Goal: Information Seeking & Learning: Learn about a topic

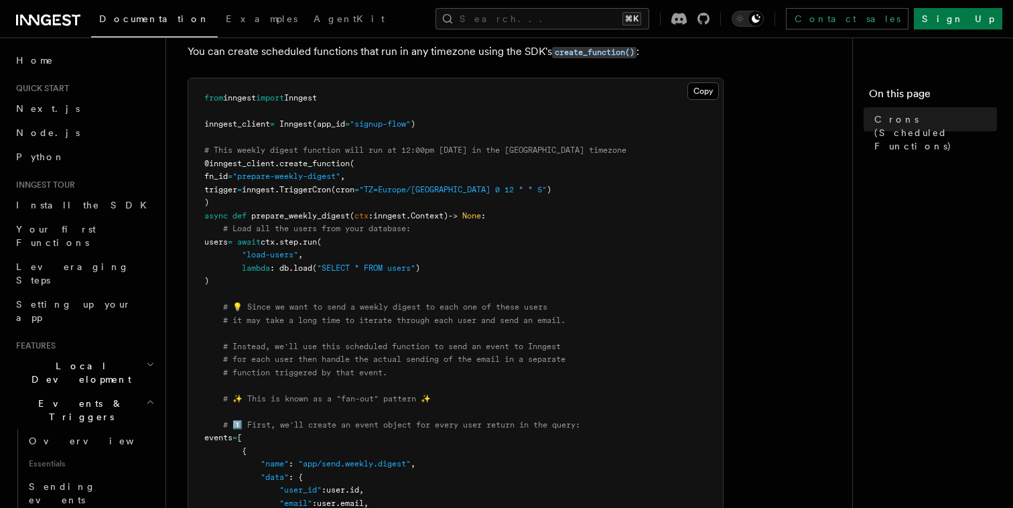
scroll to position [155, 0]
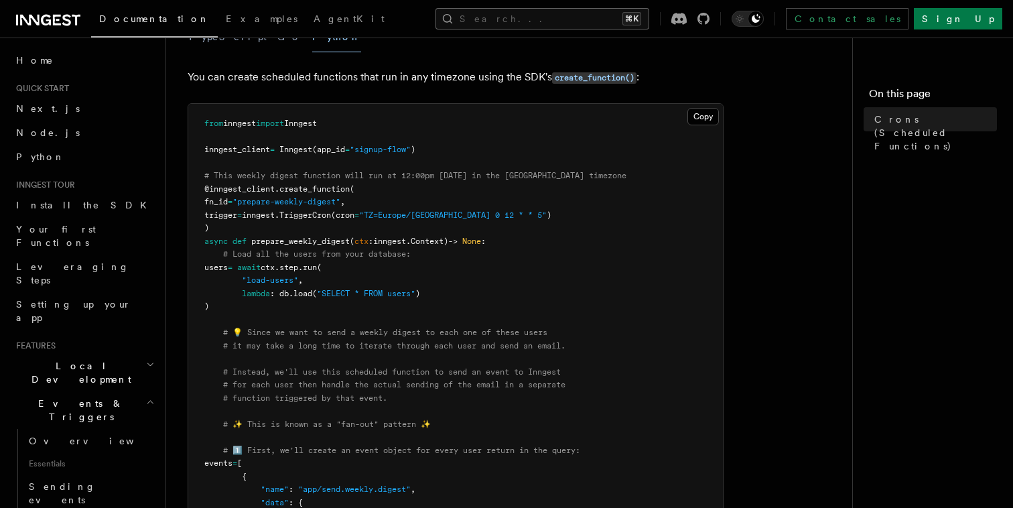
click at [580, 17] on button "Search... ⌘K" at bounding box center [542, 18] width 214 height 21
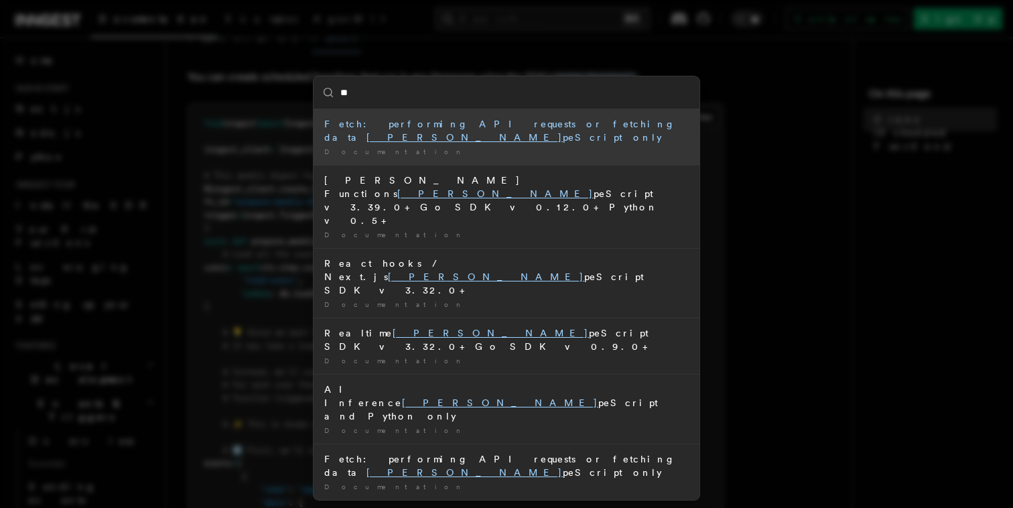
type input "*"
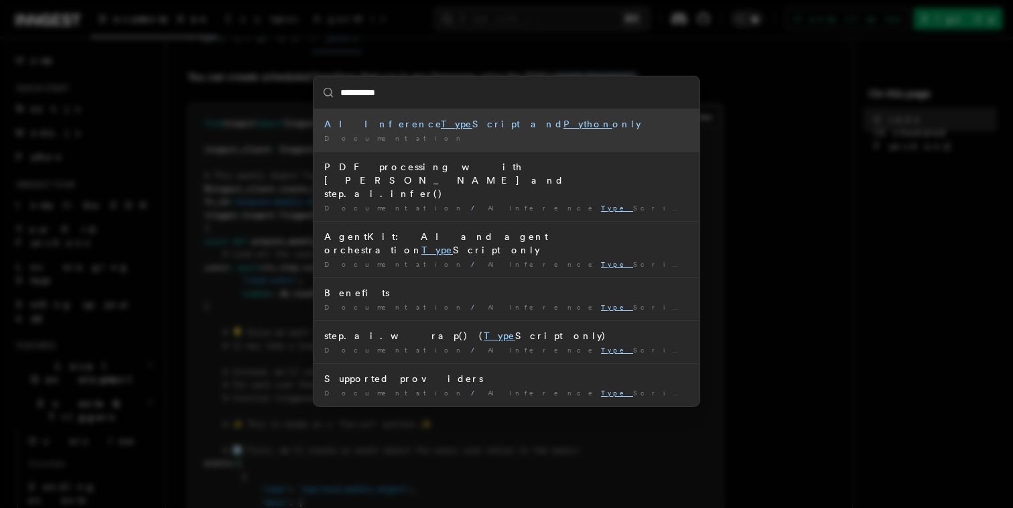
type input "**********"
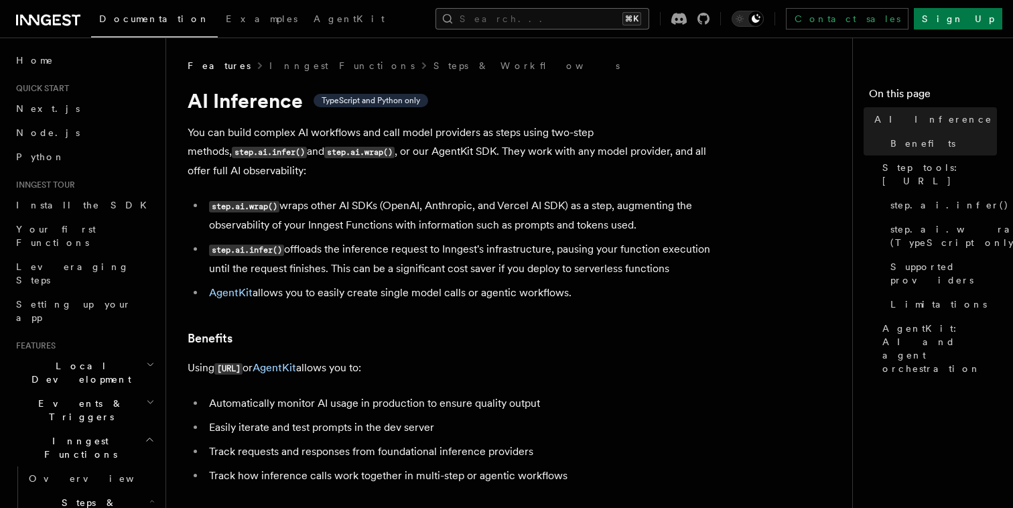
click at [630, 13] on button "Search... ⌘K" at bounding box center [542, 18] width 214 height 21
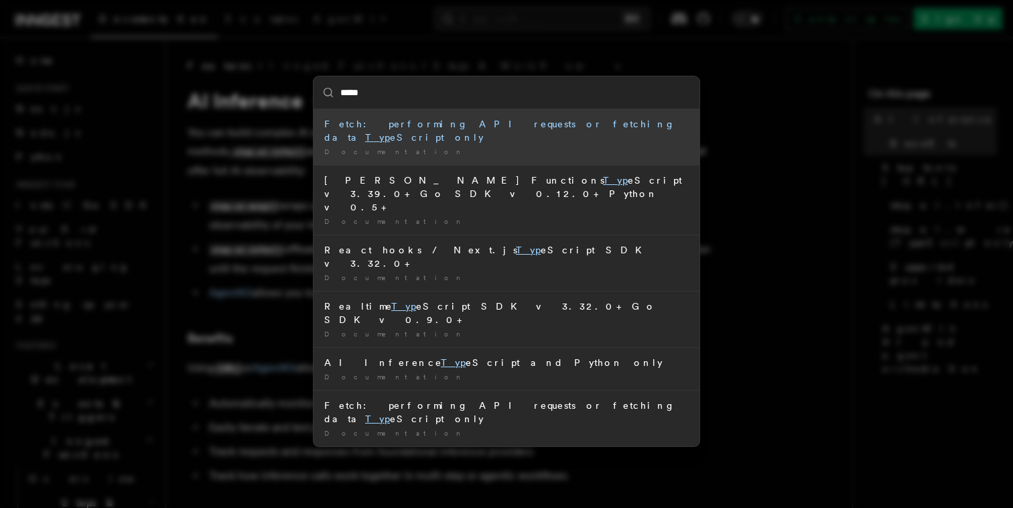
type input "******"
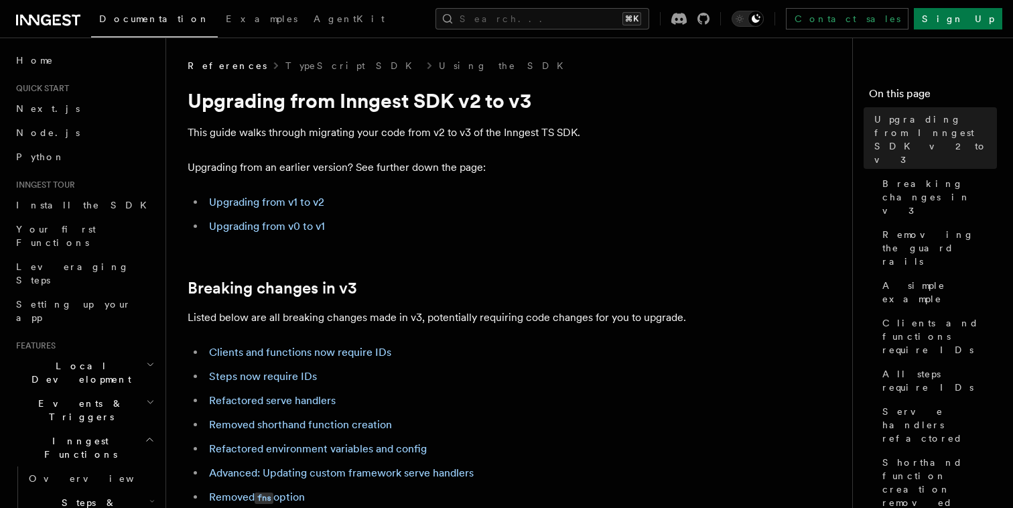
click at [605, 23] on button "Search... ⌘K" at bounding box center [542, 18] width 214 height 21
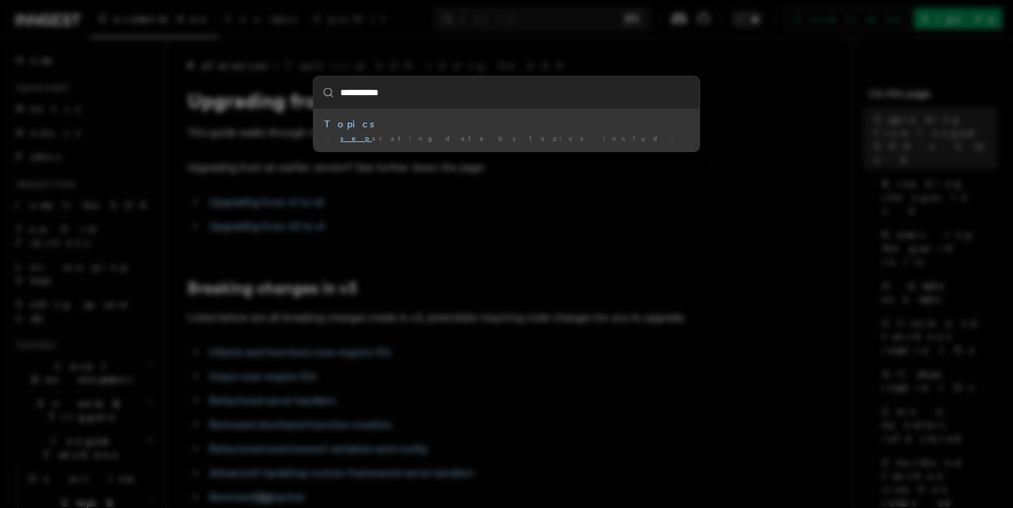
type input "**********"
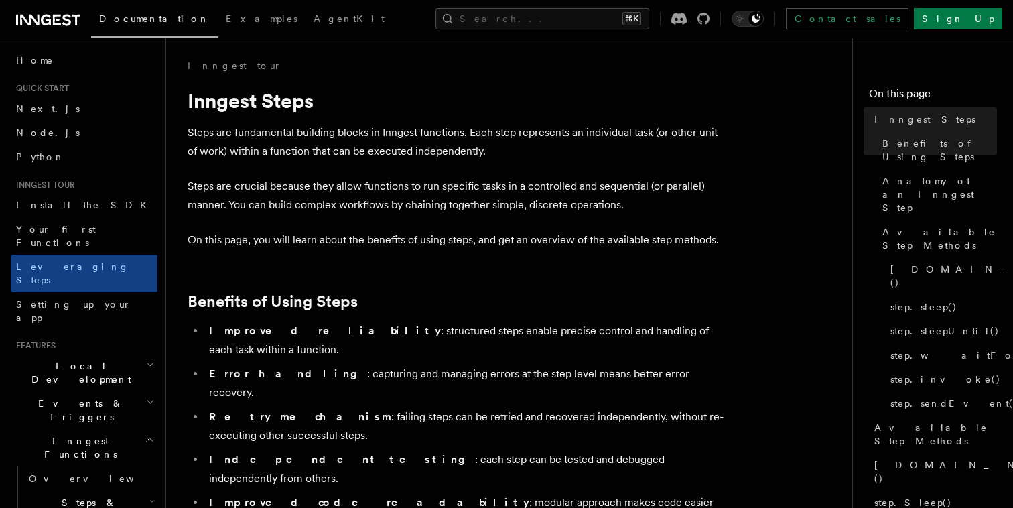
click at [449, 209] on p "Steps are crucial because they allow functions to run specific tasks in a contr…" at bounding box center [456, 196] width 536 height 38
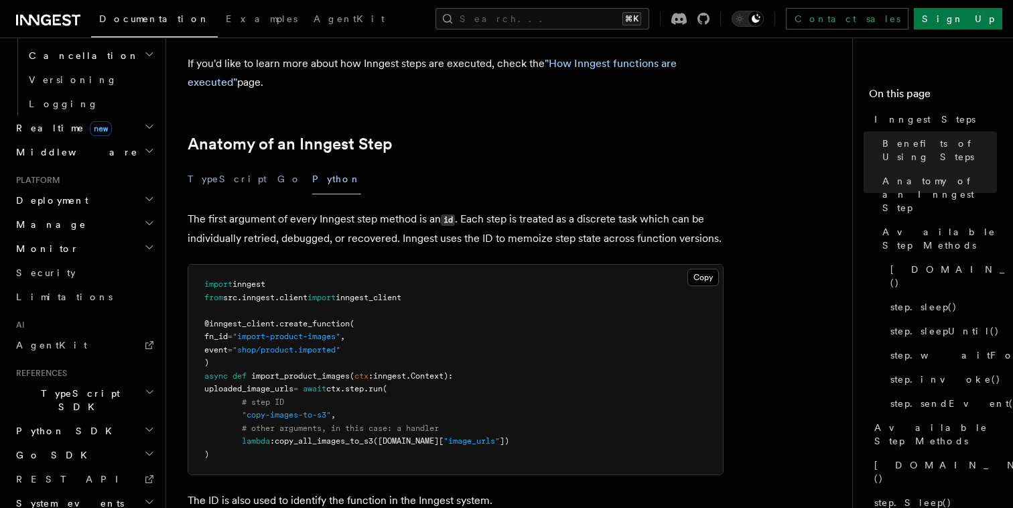
scroll to position [496, 0]
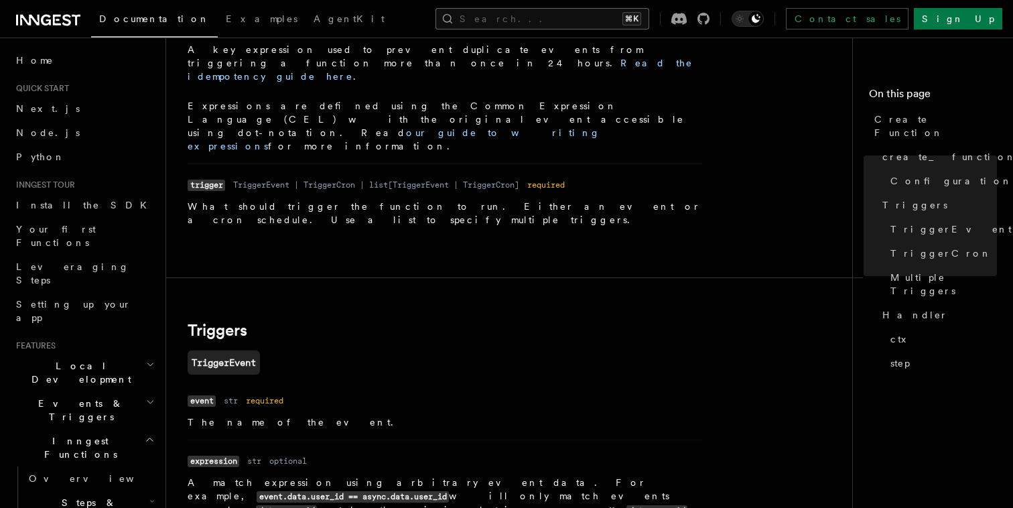
scroll to position [240, 0]
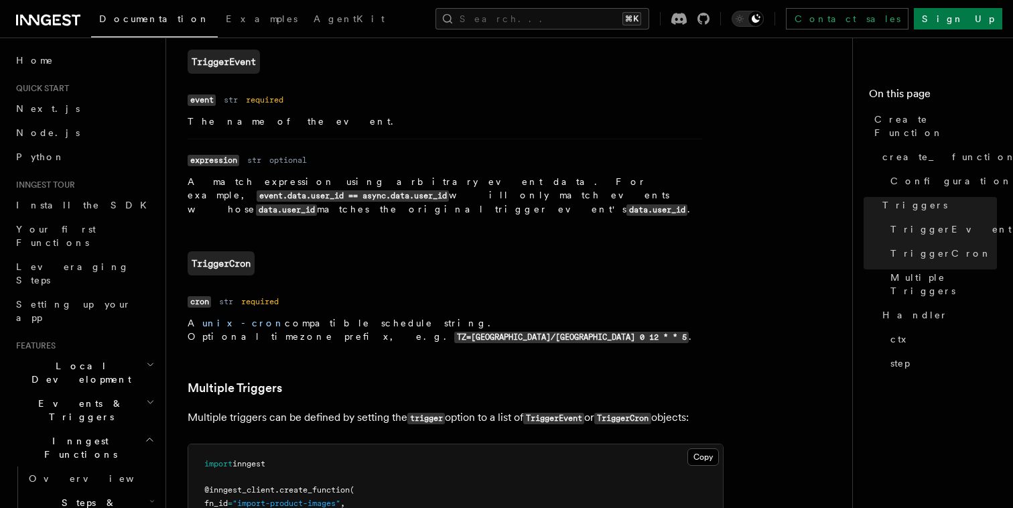
scroll to position [1690, 0]
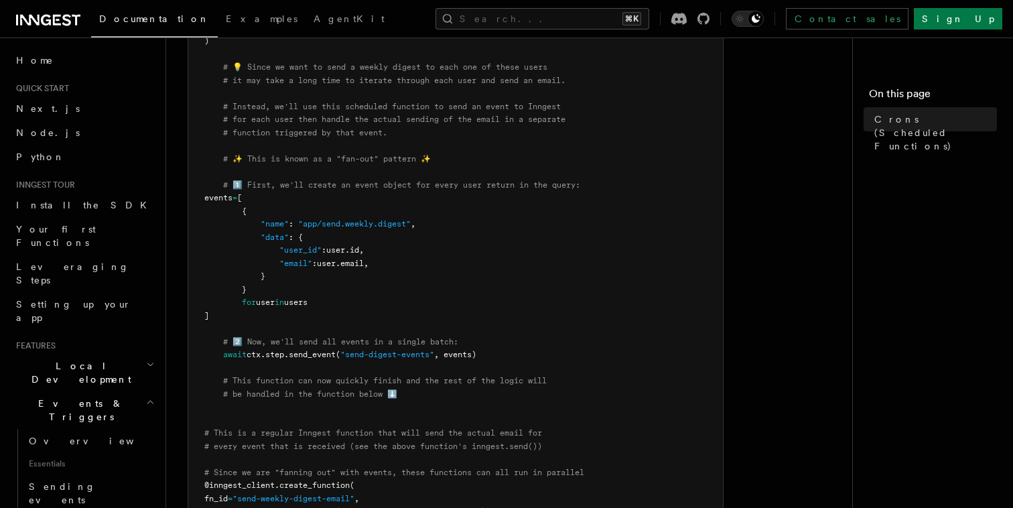
scroll to position [429, 0]
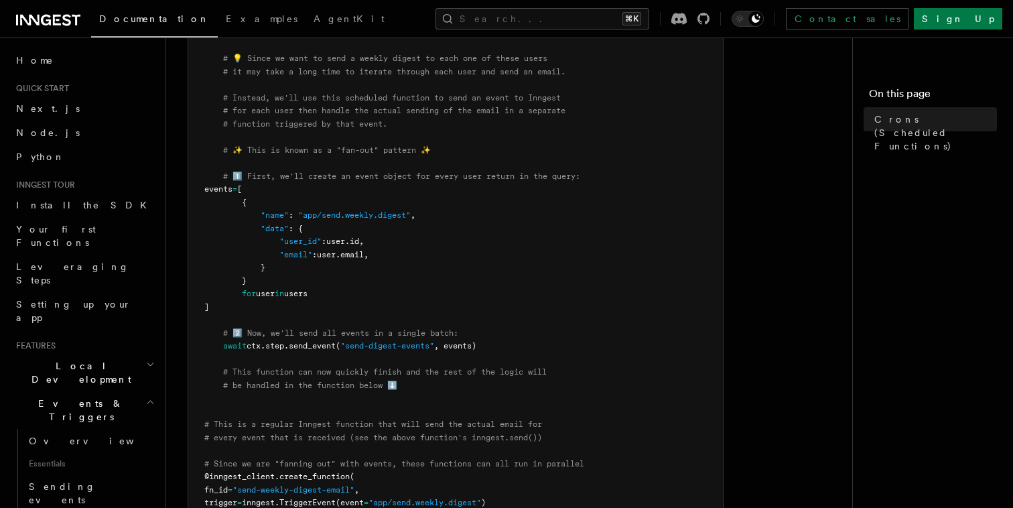
click at [378, 332] on span "# 2️⃣ Now, we'll send all events in a single batch:" at bounding box center [340, 332] width 235 height 9
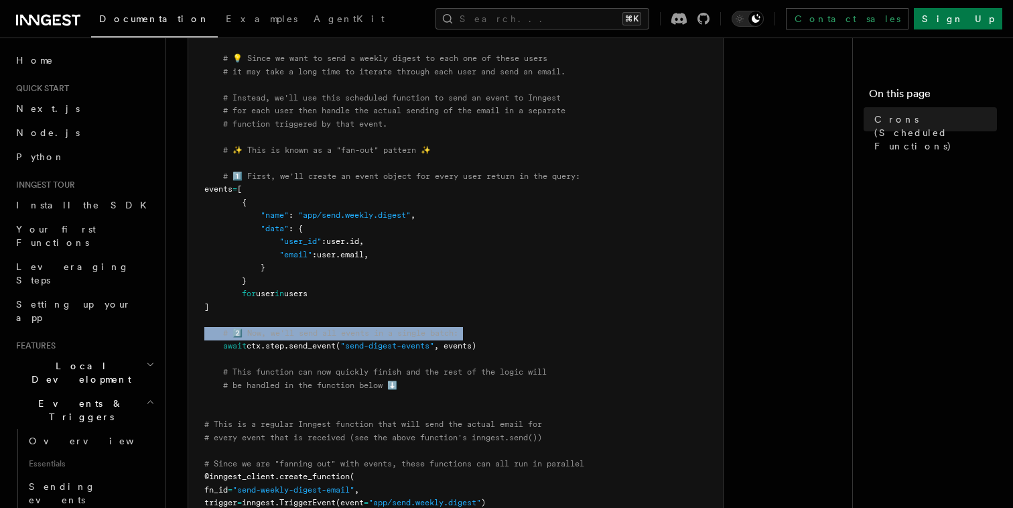
click at [378, 332] on span "# 2️⃣ Now, we'll send all events in a single batch:" at bounding box center [340, 332] width 235 height 9
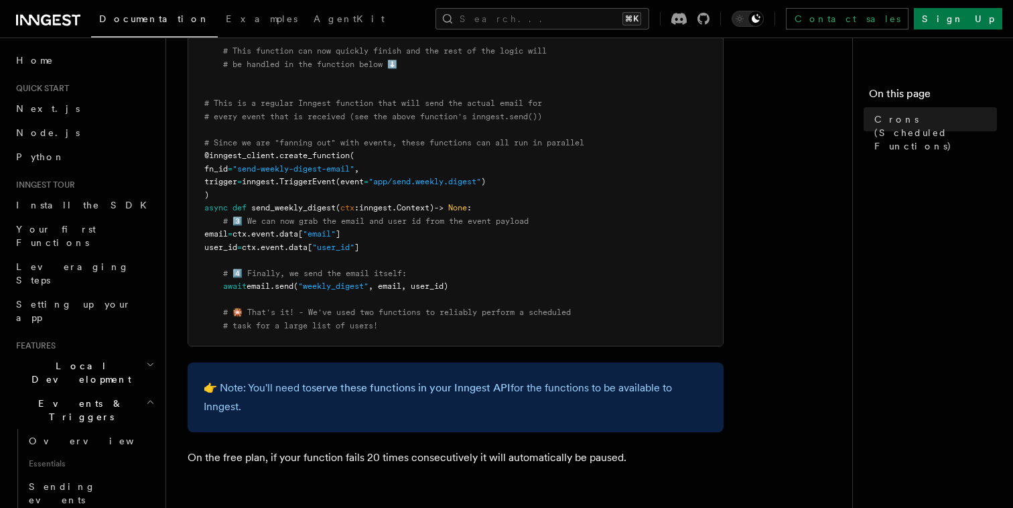
scroll to position [760, 0]
